Goal: Communication & Community: Answer question/provide support

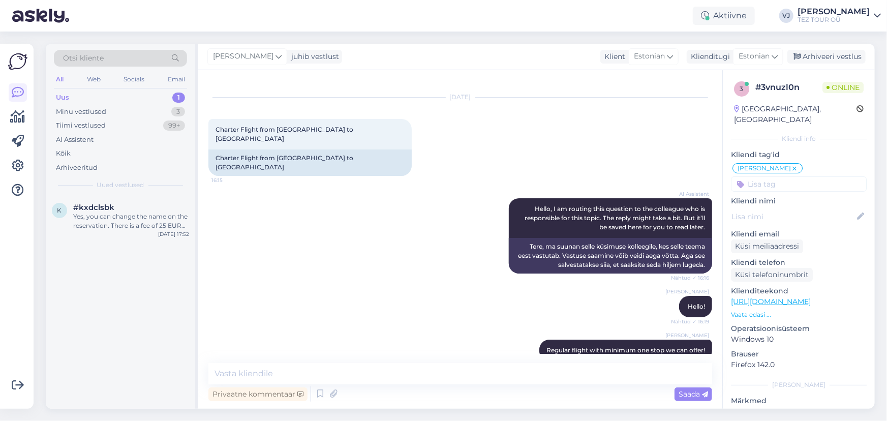
drag, startPoint x: 128, startPoint y: 226, endPoint x: 201, endPoint y: 228, distance: 73.2
click at [129, 226] on div "Yes, you can change the name on the reservation. There is a fee of 25 EUR per t…" at bounding box center [131, 221] width 116 height 18
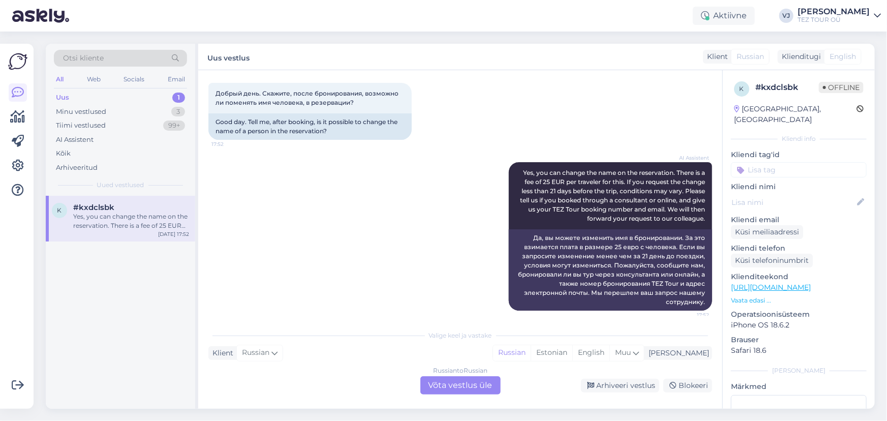
scroll to position [56, 0]
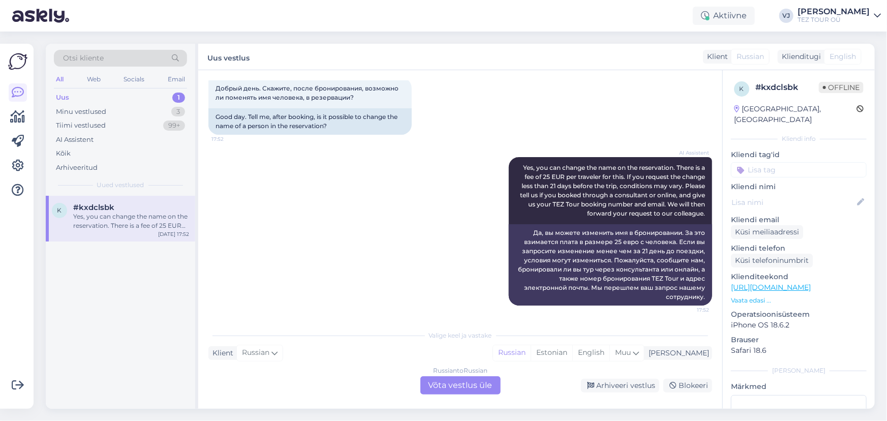
click at [454, 386] on div "Russian to Russian Võta vestlus üle" at bounding box center [461, 385] width 80 height 18
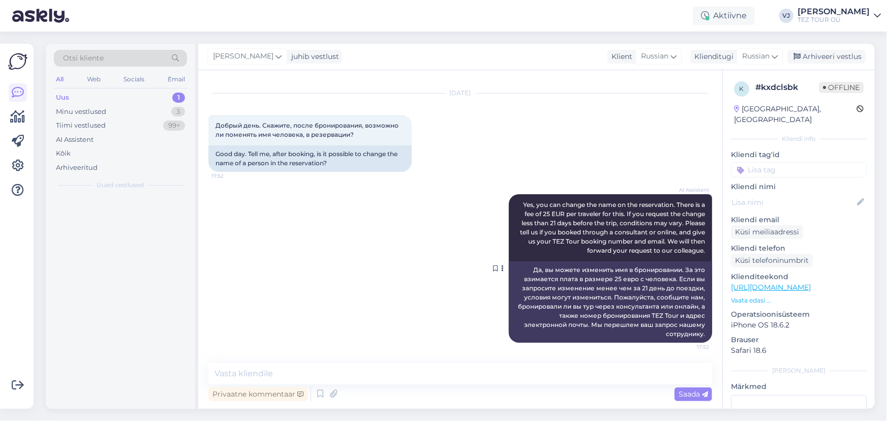
scroll to position [19, 0]
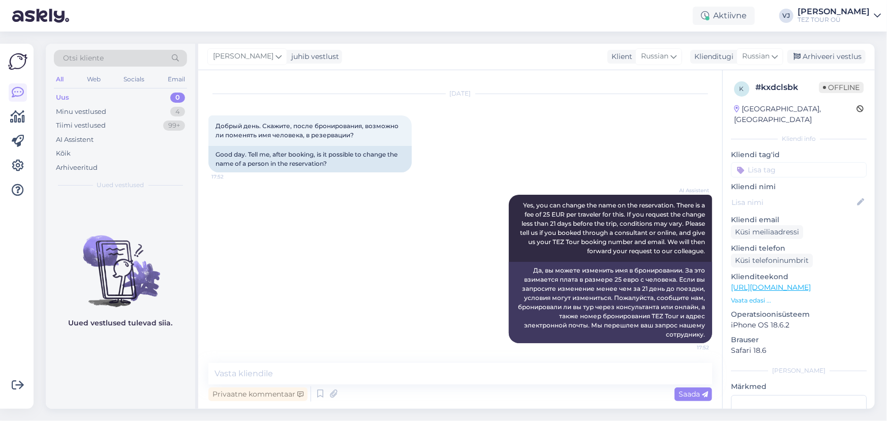
click at [778, 162] on input at bounding box center [799, 169] width 136 height 15
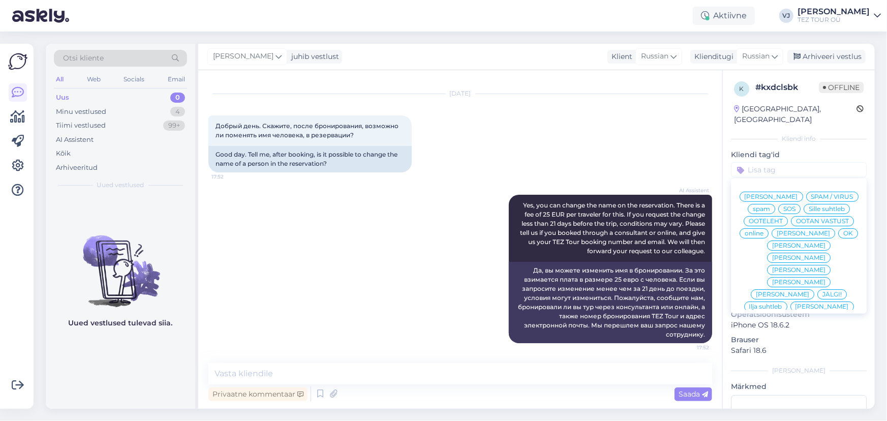
click at [798, 194] on span "Vladimir Suhtleb" at bounding box center [771, 197] width 53 height 6
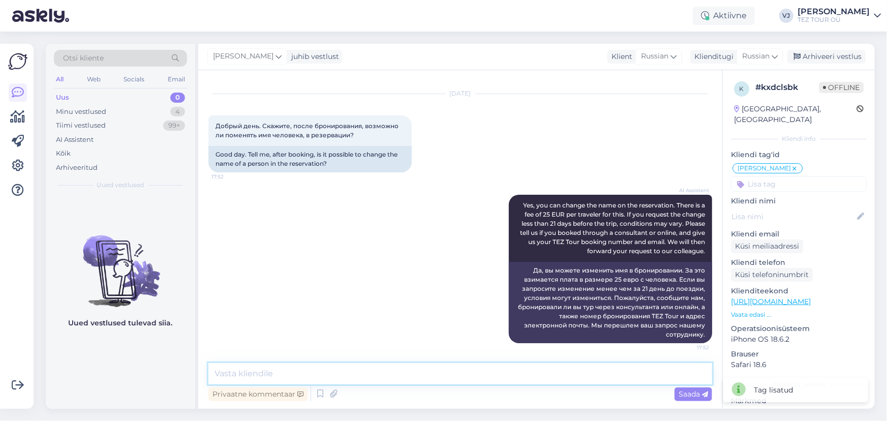
click at [348, 377] on textarea at bounding box center [460, 373] width 504 height 21
type textarea "L"
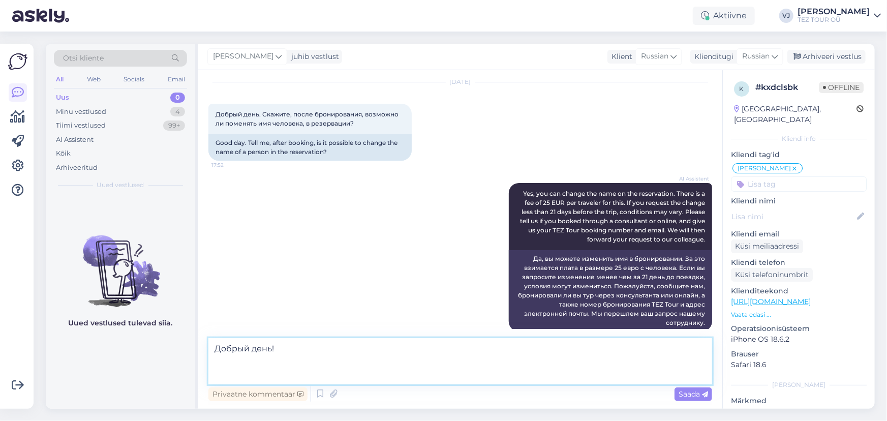
scroll to position [44, 0]
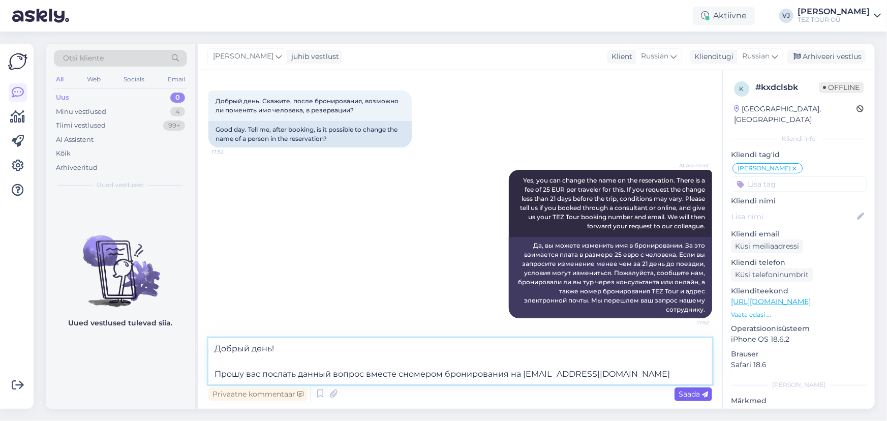
type textarea "Добрый день! Прошу вас послать данный вопрос вместе сномером бронирования на in…"
click at [698, 399] on div "Saada" at bounding box center [694, 394] width 38 height 14
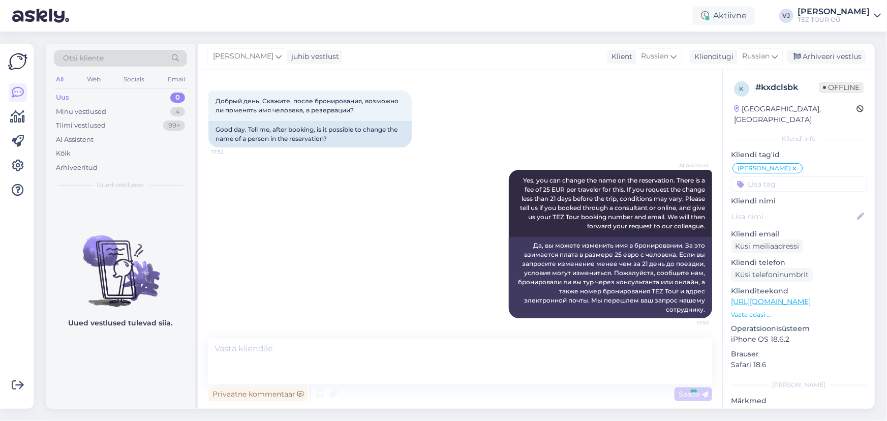
scroll to position [90, 0]
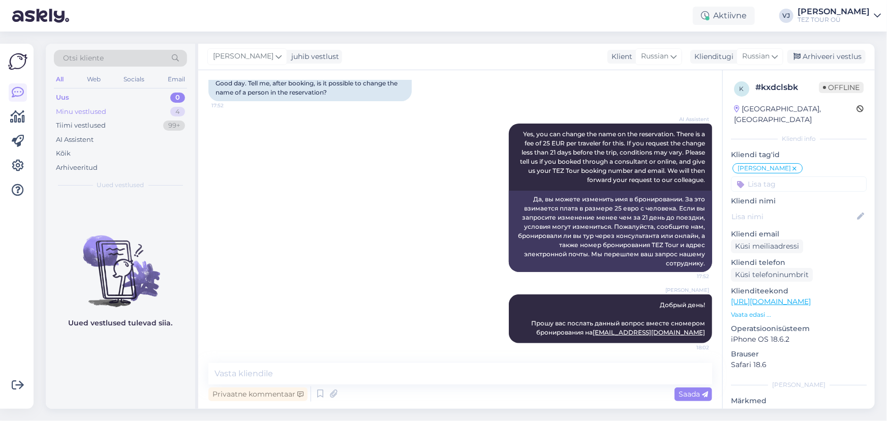
click at [97, 110] on div "Minu vestlused" at bounding box center [81, 112] width 50 height 10
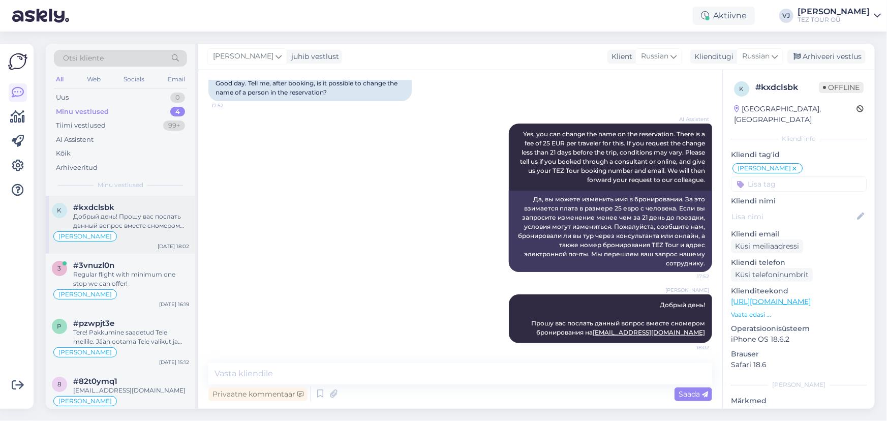
click at [118, 208] on div "#kxdclsbk" at bounding box center [131, 207] width 116 height 9
click at [842, 56] on div "Arhiveeri vestlus" at bounding box center [827, 57] width 78 height 14
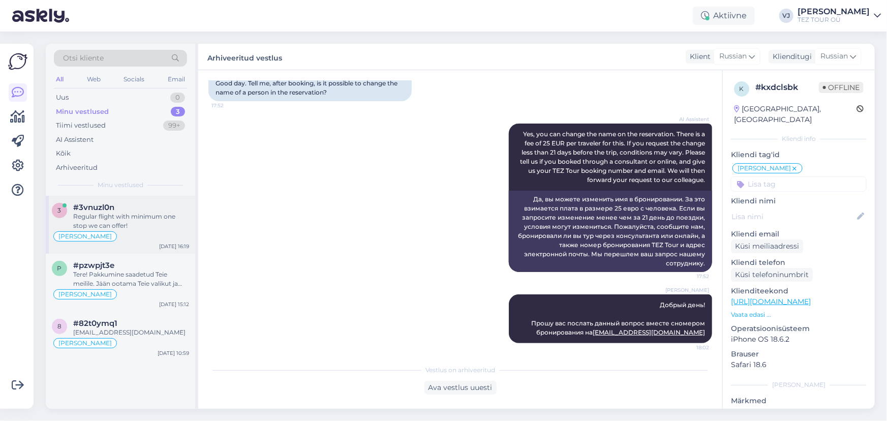
click at [128, 222] on div "Regular flight with minimum one stop we can offer!" at bounding box center [131, 221] width 116 height 18
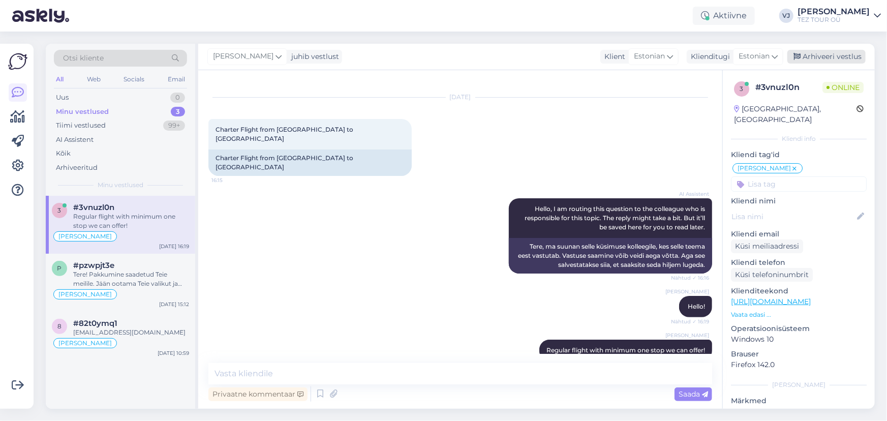
click at [815, 56] on div "Arhiveeri vestlus" at bounding box center [827, 57] width 78 height 14
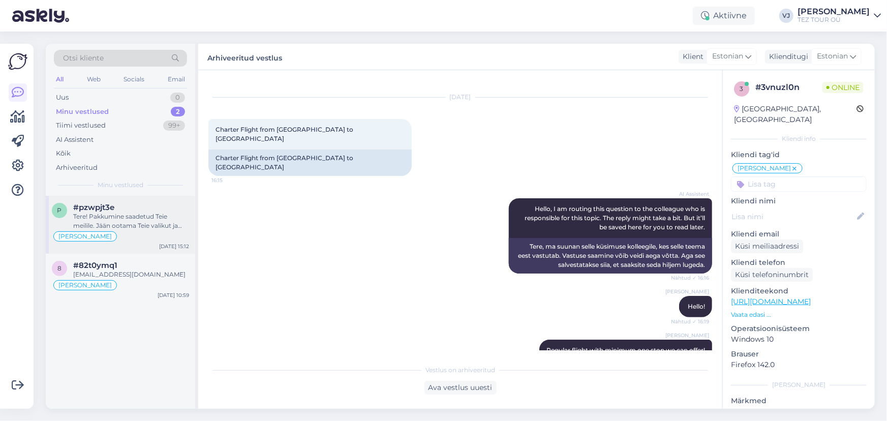
click at [137, 233] on div "Vladimir Suhtleb" at bounding box center [120, 236] width 137 height 12
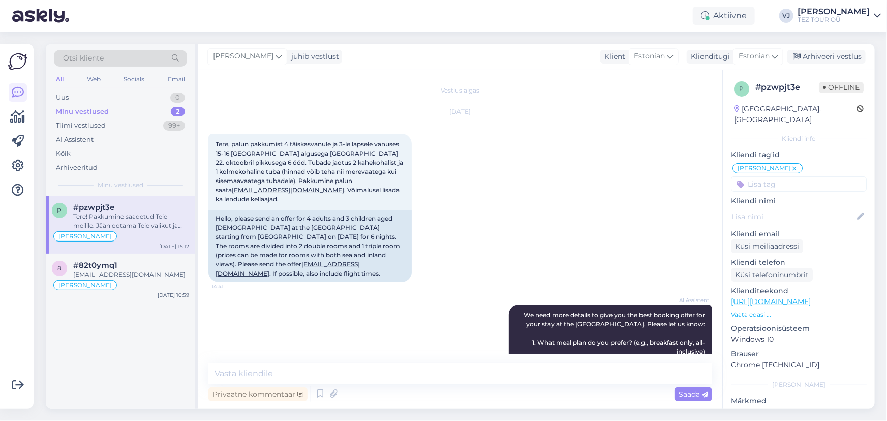
scroll to position [0, 0]
click at [829, 50] on div "Arhiveeri vestlus" at bounding box center [827, 57] width 78 height 14
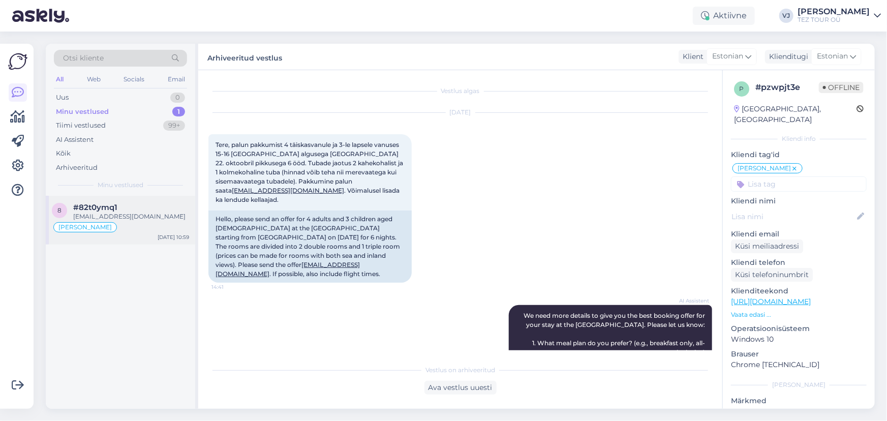
click at [155, 217] on div "info@haiglateliit.ee" at bounding box center [131, 216] width 116 height 9
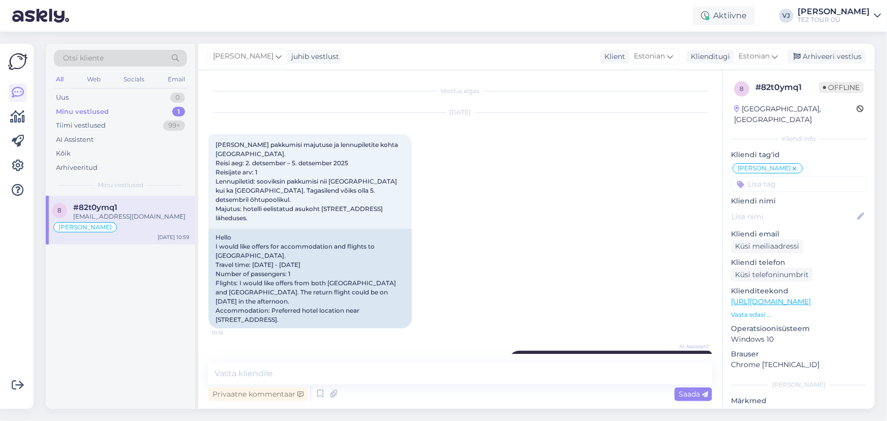
scroll to position [161, 0]
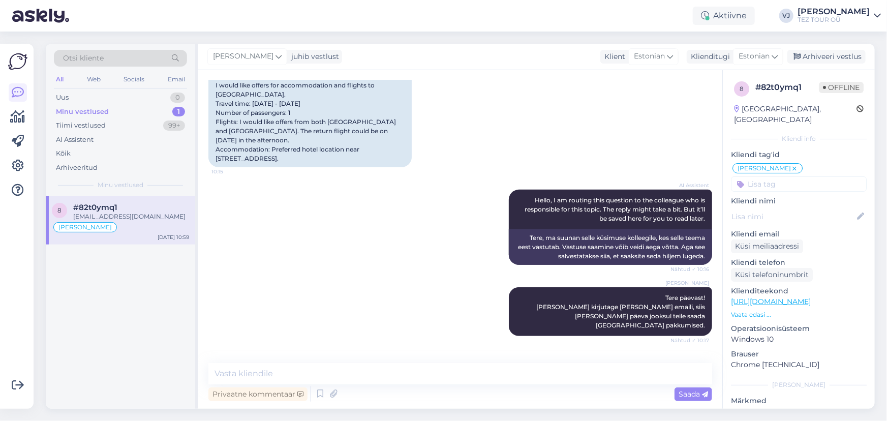
click at [530, 399] on div "Privaatne kommentaar Saada" at bounding box center [460, 393] width 504 height 19
